Goal: Use online tool/utility

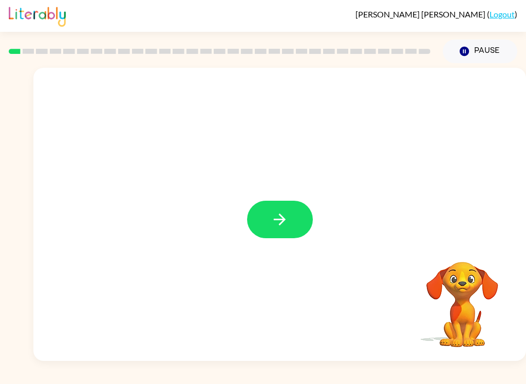
click at [295, 223] on button "button" at bounding box center [280, 220] width 66 height 38
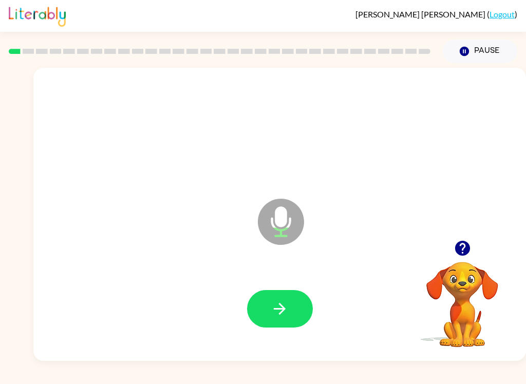
click at [263, 297] on button "button" at bounding box center [280, 309] width 66 height 38
click at [277, 308] on icon "button" at bounding box center [280, 309] width 18 height 18
click at [284, 309] on icon "button" at bounding box center [280, 309] width 12 height 12
click at [289, 315] on button "button" at bounding box center [280, 309] width 66 height 38
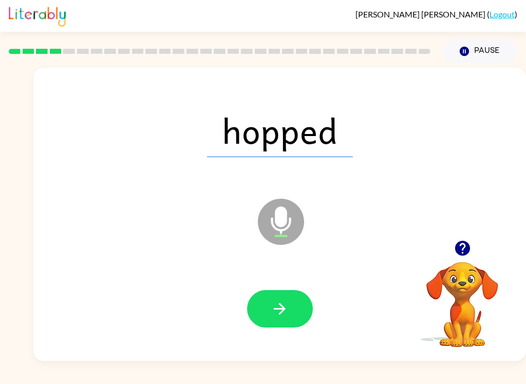
click at [277, 305] on icon "button" at bounding box center [280, 309] width 18 height 18
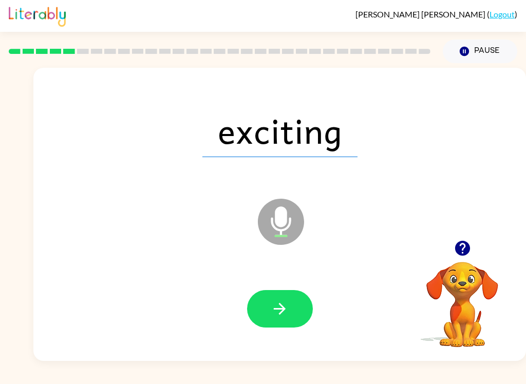
click at [272, 298] on button "button" at bounding box center [280, 309] width 66 height 38
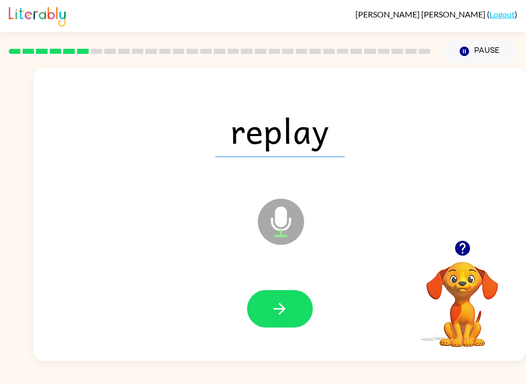
click at [286, 295] on button "button" at bounding box center [280, 309] width 66 height 38
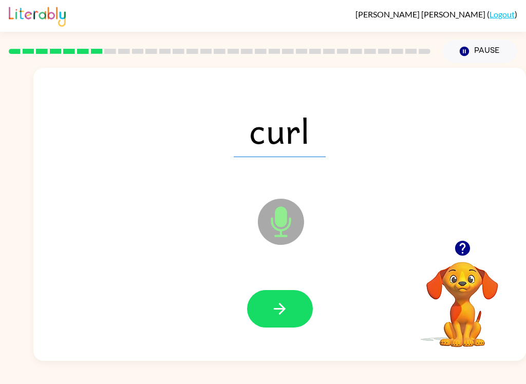
click at [293, 314] on button "button" at bounding box center [280, 309] width 66 height 38
click at [290, 314] on button "button" at bounding box center [280, 309] width 66 height 38
click at [274, 309] on icon "button" at bounding box center [280, 309] width 18 height 18
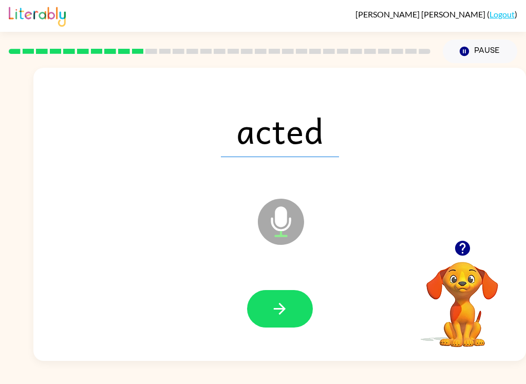
click at [267, 311] on button "button" at bounding box center [280, 309] width 66 height 38
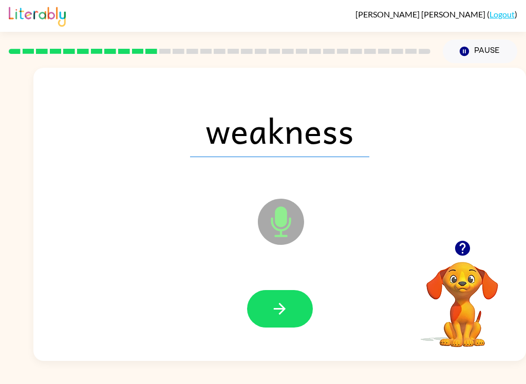
click at [306, 309] on button "button" at bounding box center [280, 309] width 66 height 38
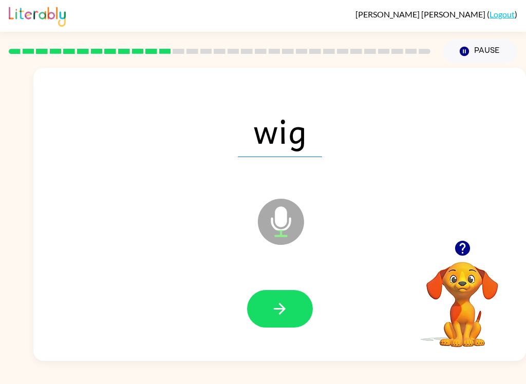
click at [275, 301] on icon "button" at bounding box center [280, 309] width 18 height 18
click at [282, 319] on button "button" at bounding box center [280, 309] width 66 height 38
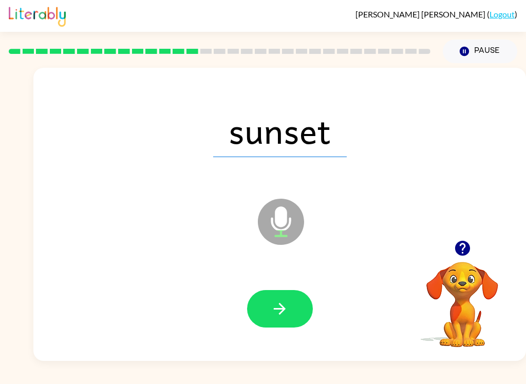
click at [289, 322] on button "button" at bounding box center [280, 309] width 66 height 38
click at [275, 326] on button "button" at bounding box center [280, 309] width 66 height 38
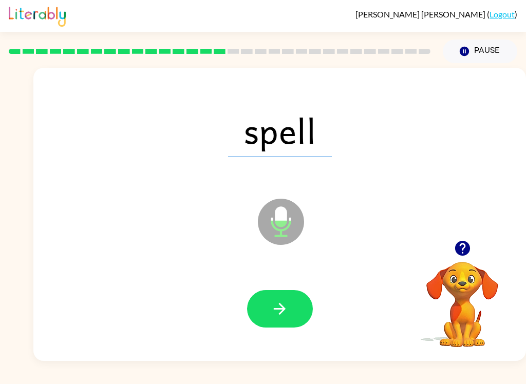
click at [277, 315] on icon "button" at bounding box center [280, 309] width 18 height 18
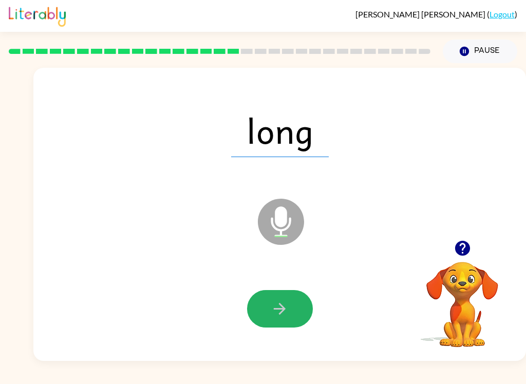
click at [274, 303] on icon "button" at bounding box center [280, 309] width 18 height 18
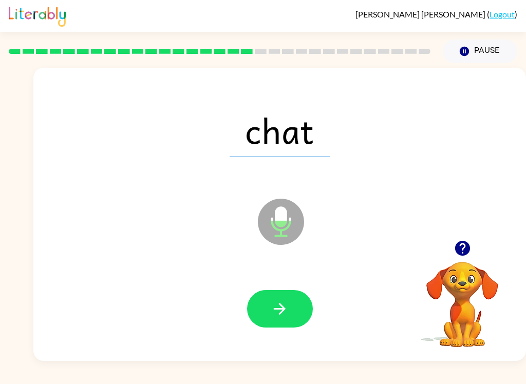
click at [272, 317] on icon "button" at bounding box center [280, 309] width 18 height 18
click at [268, 307] on button "button" at bounding box center [280, 309] width 66 height 38
click at [271, 308] on icon "button" at bounding box center [280, 309] width 18 height 18
click at [279, 307] on icon "button" at bounding box center [280, 309] width 18 height 18
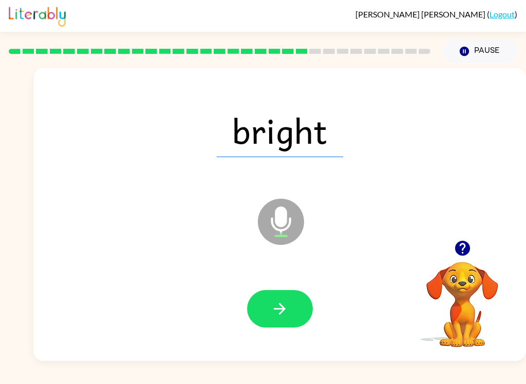
click at [267, 314] on button "button" at bounding box center [280, 309] width 66 height 38
click at [272, 306] on icon "button" at bounding box center [280, 309] width 18 height 18
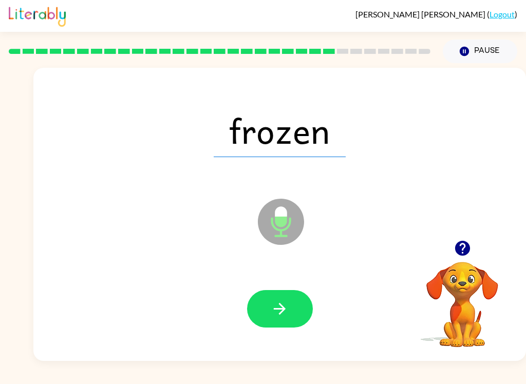
click at [279, 300] on icon "button" at bounding box center [280, 309] width 18 height 18
click at [278, 326] on button "button" at bounding box center [280, 309] width 66 height 38
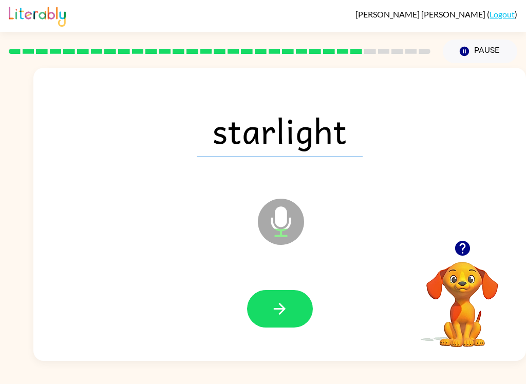
click at [271, 313] on icon "button" at bounding box center [280, 309] width 18 height 18
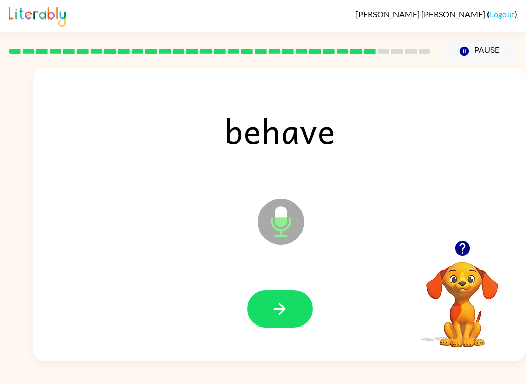
click at [267, 326] on button "button" at bounding box center [280, 309] width 66 height 38
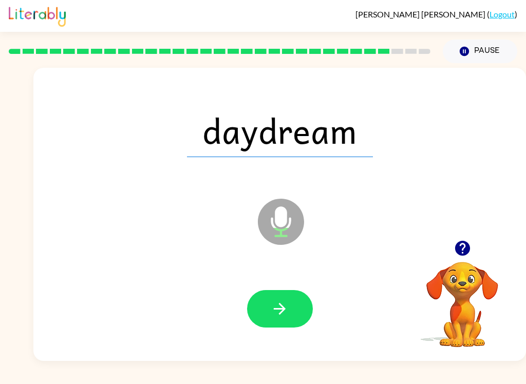
click at [281, 318] on icon "button" at bounding box center [280, 309] width 18 height 18
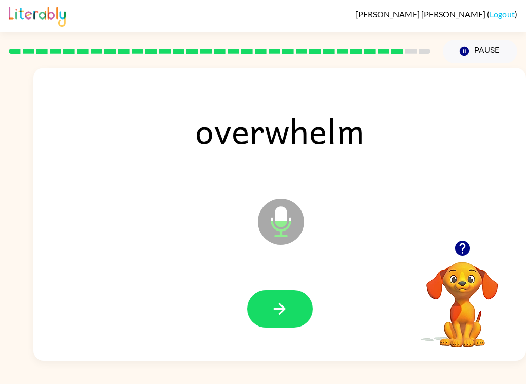
click at [262, 307] on button "button" at bounding box center [280, 309] width 66 height 38
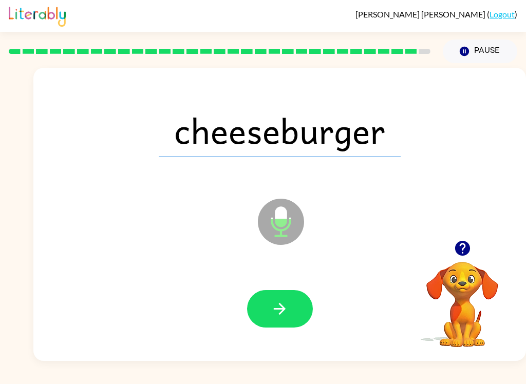
click at [281, 305] on icon "button" at bounding box center [280, 309] width 12 height 12
